Goal: Task Accomplishment & Management: Manage account settings

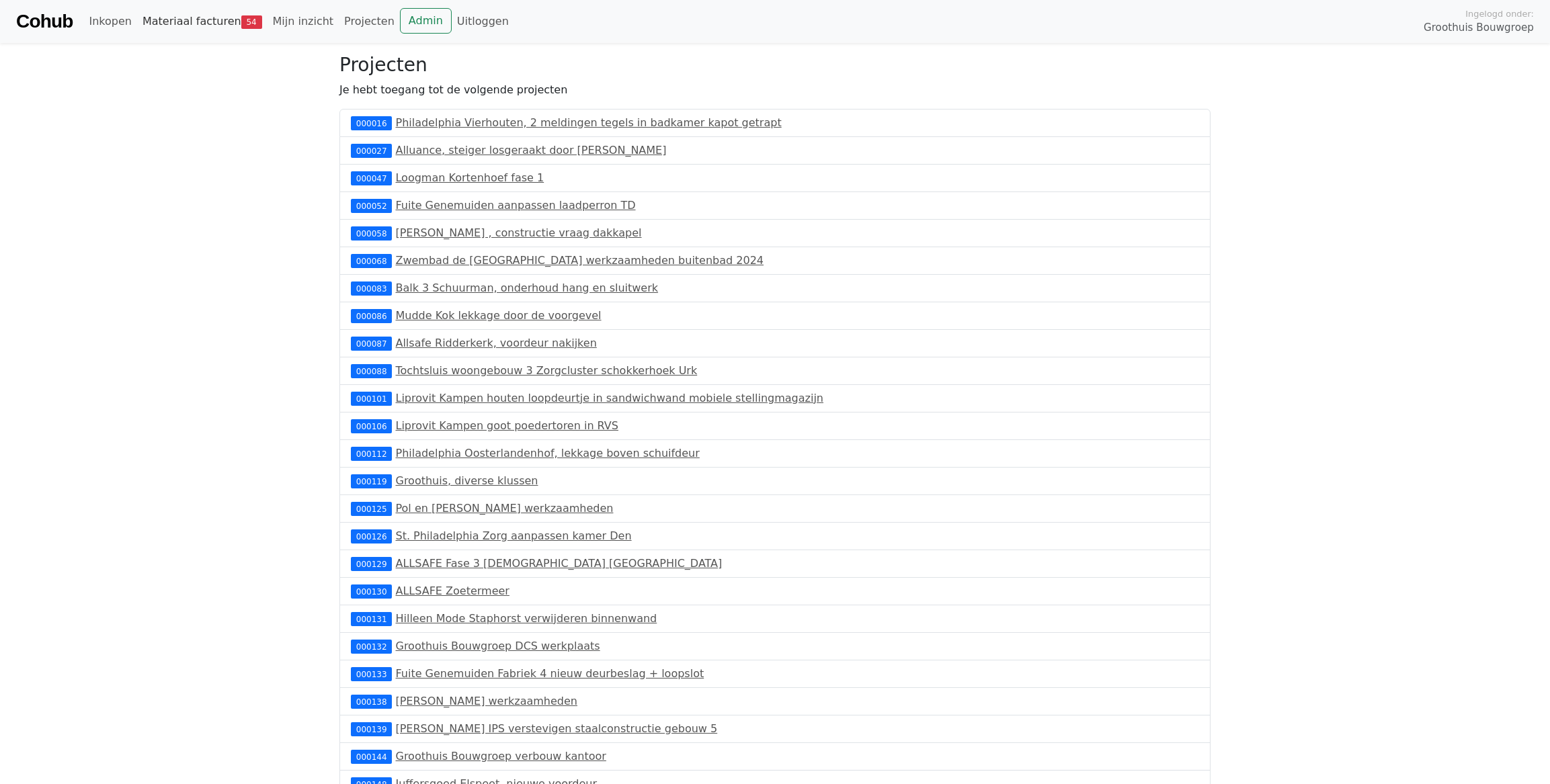
click at [223, 15] on link "Materiaal facturen 54" at bounding box center [202, 22] width 130 height 27
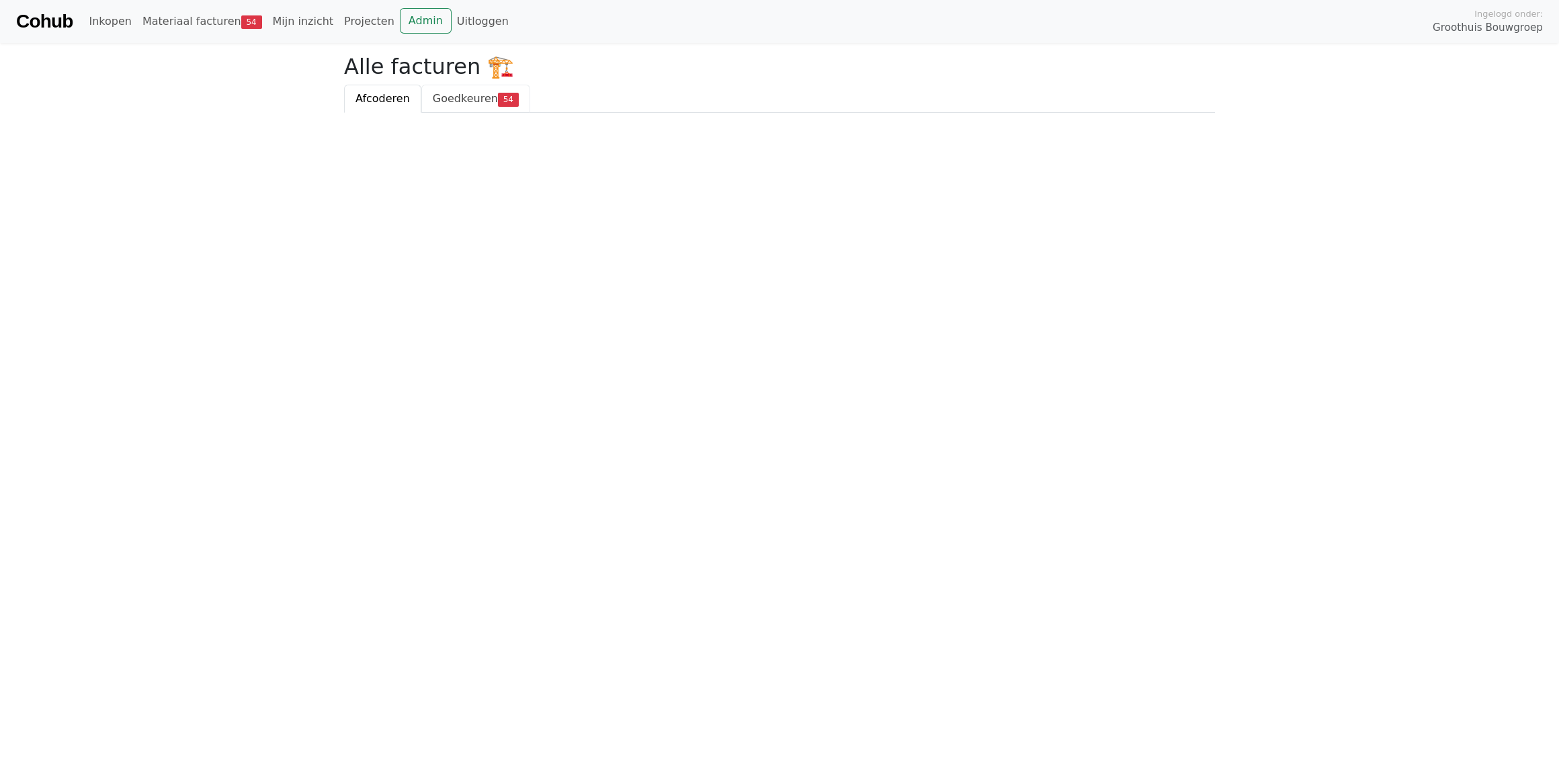
click at [444, 101] on span "Goedkeuren" at bounding box center [464, 98] width 65 height 13
